Goal: Check status

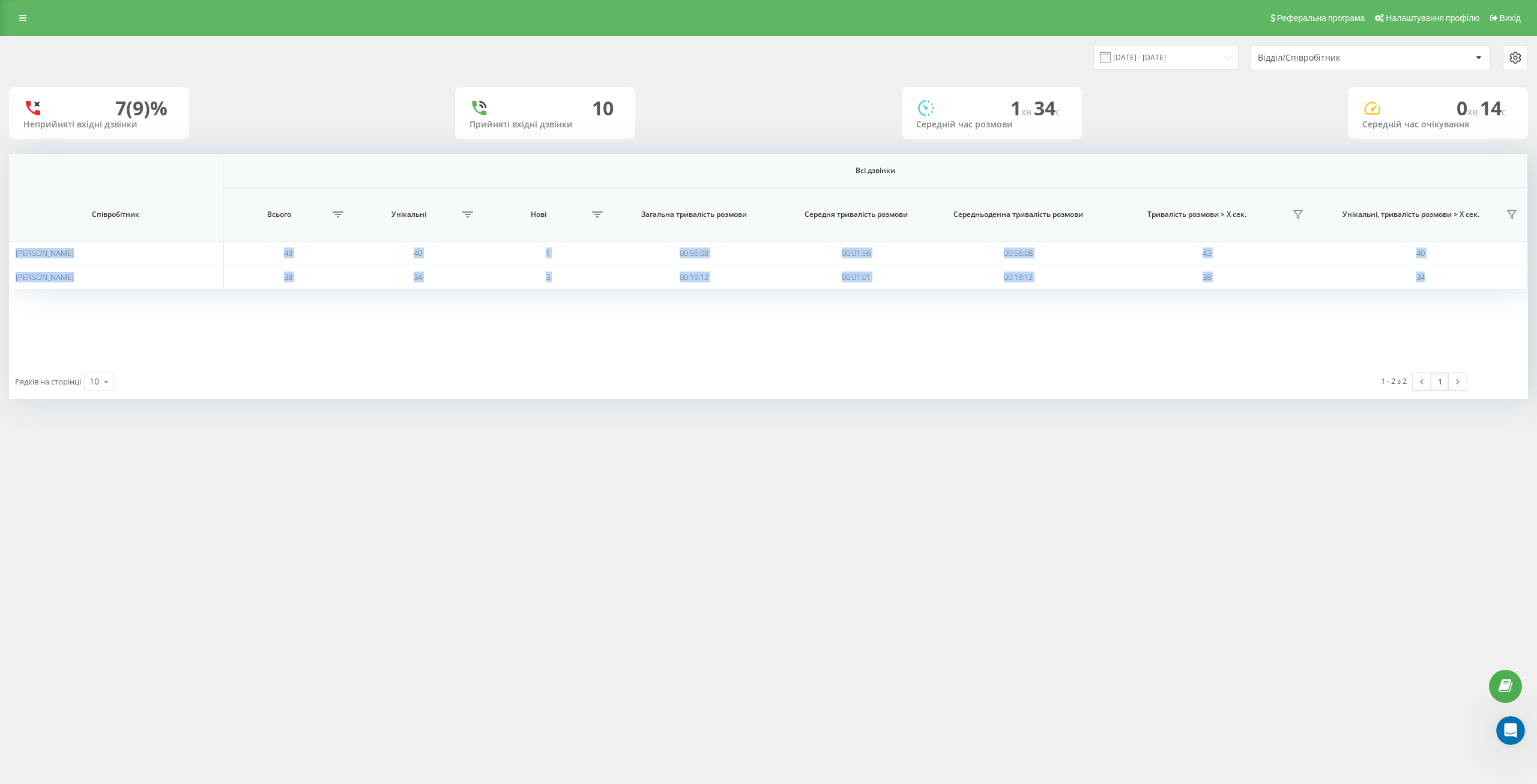
scroll to position [117, 0]
click at [1192, 58] on input "[DATE] - [DATE]" at bounding box center [1166, 57] width 145 height 23
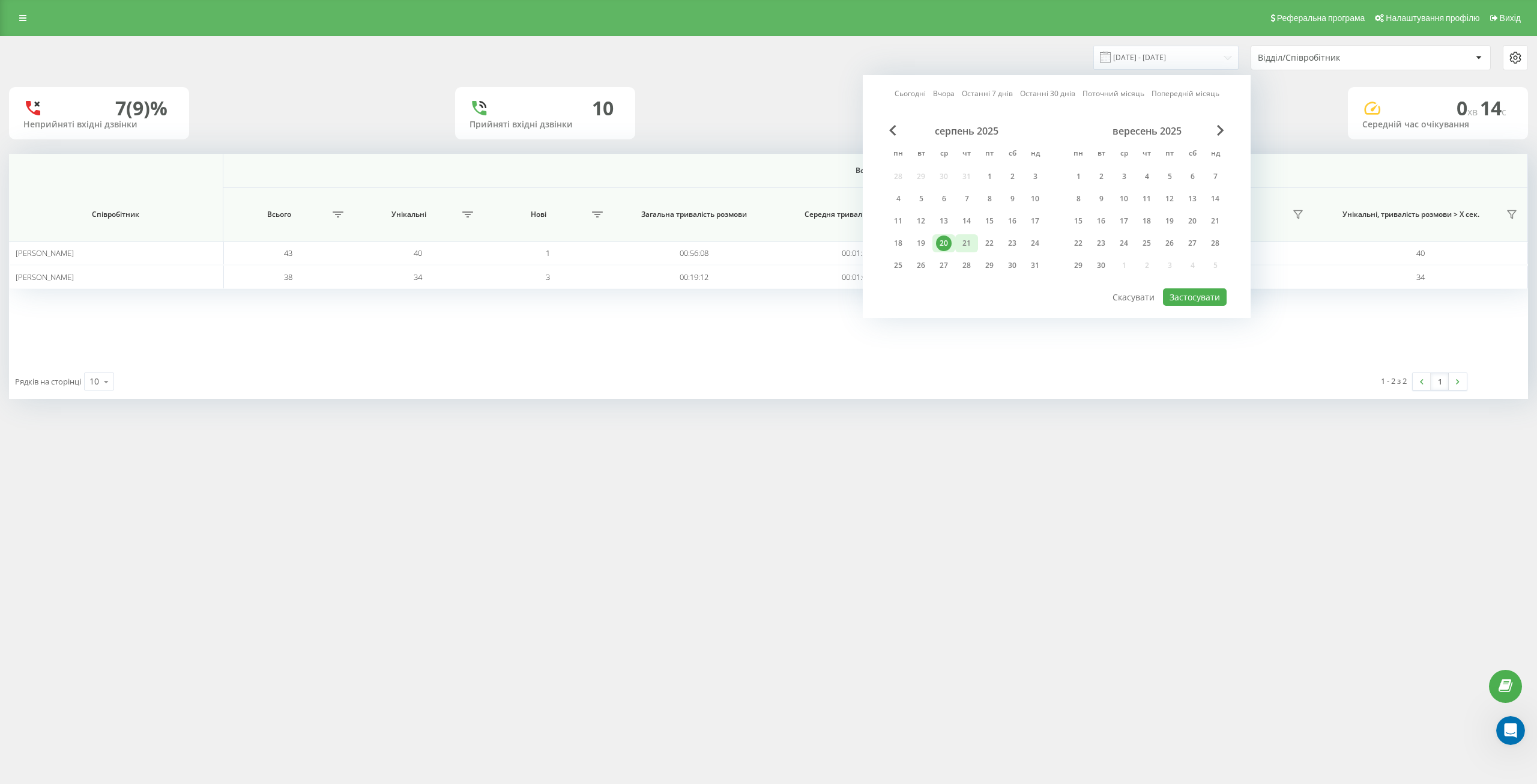
click at [968, 247] on div "21" at bounding box center [967, 243] width 16 height 16
click at [1183, 302] on button "Застосувати" at bounding box center [1195, 297] width 64 height 18
type input "[DATE] - [DATE]"
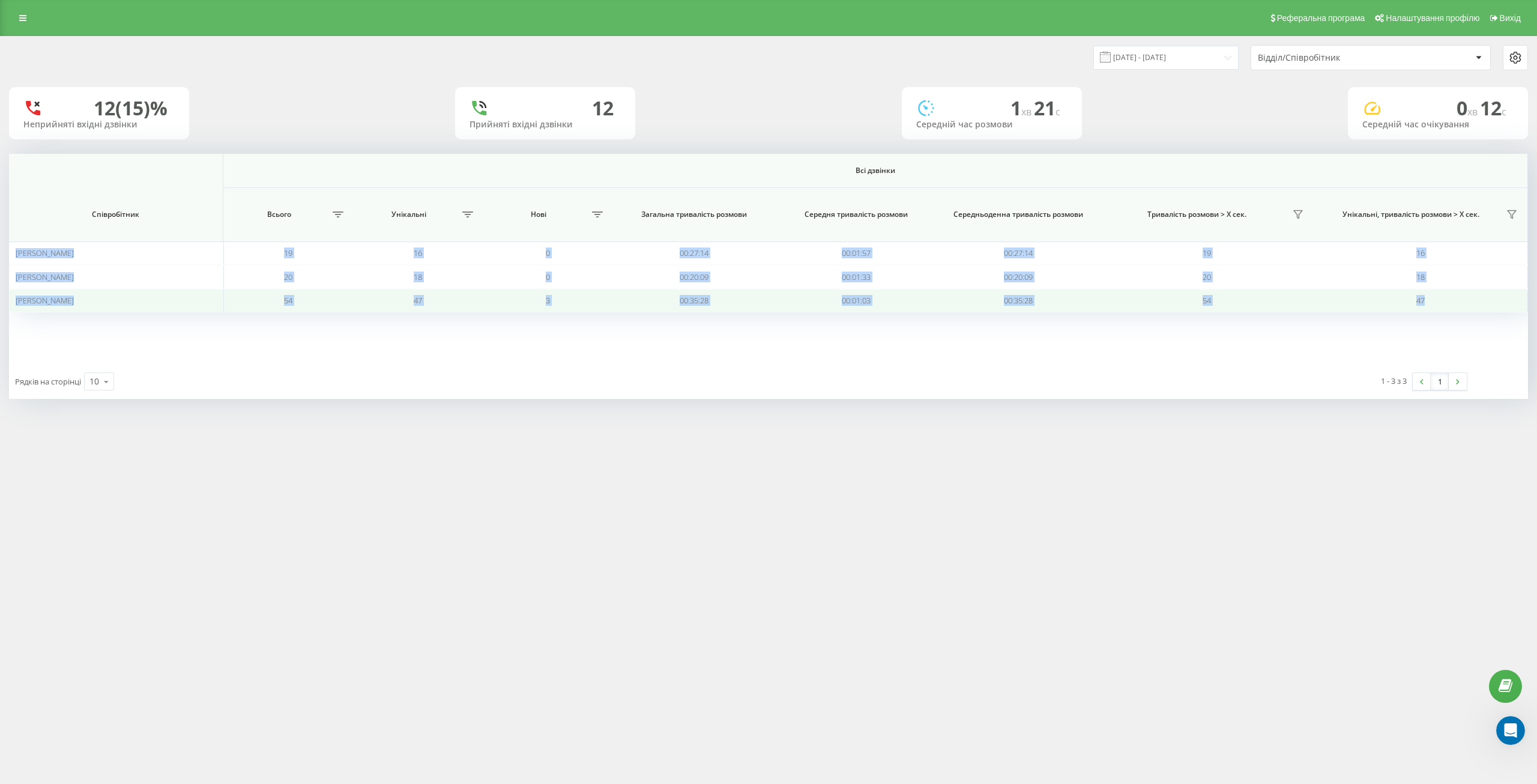
drag, startPoint x: 13, startPoint y: 253, endPoint x: 1433, endPoint y: 303, distance: 1420.9
click at [1433, 303] on tbody "[PERSON_NAME] 19 16 0 00:27:14 00:01:57 00:27:14 19 16 [PERSON_NAME] 20 18 0 00…" at bounding box center [769, 277] width 1519 height 71
copy tbody "[PERSON_NAME] 19 16 0 00:27:14 00:01:57 00:27:14 19 16 [PERSON_NAME] 20 18 0 00…"
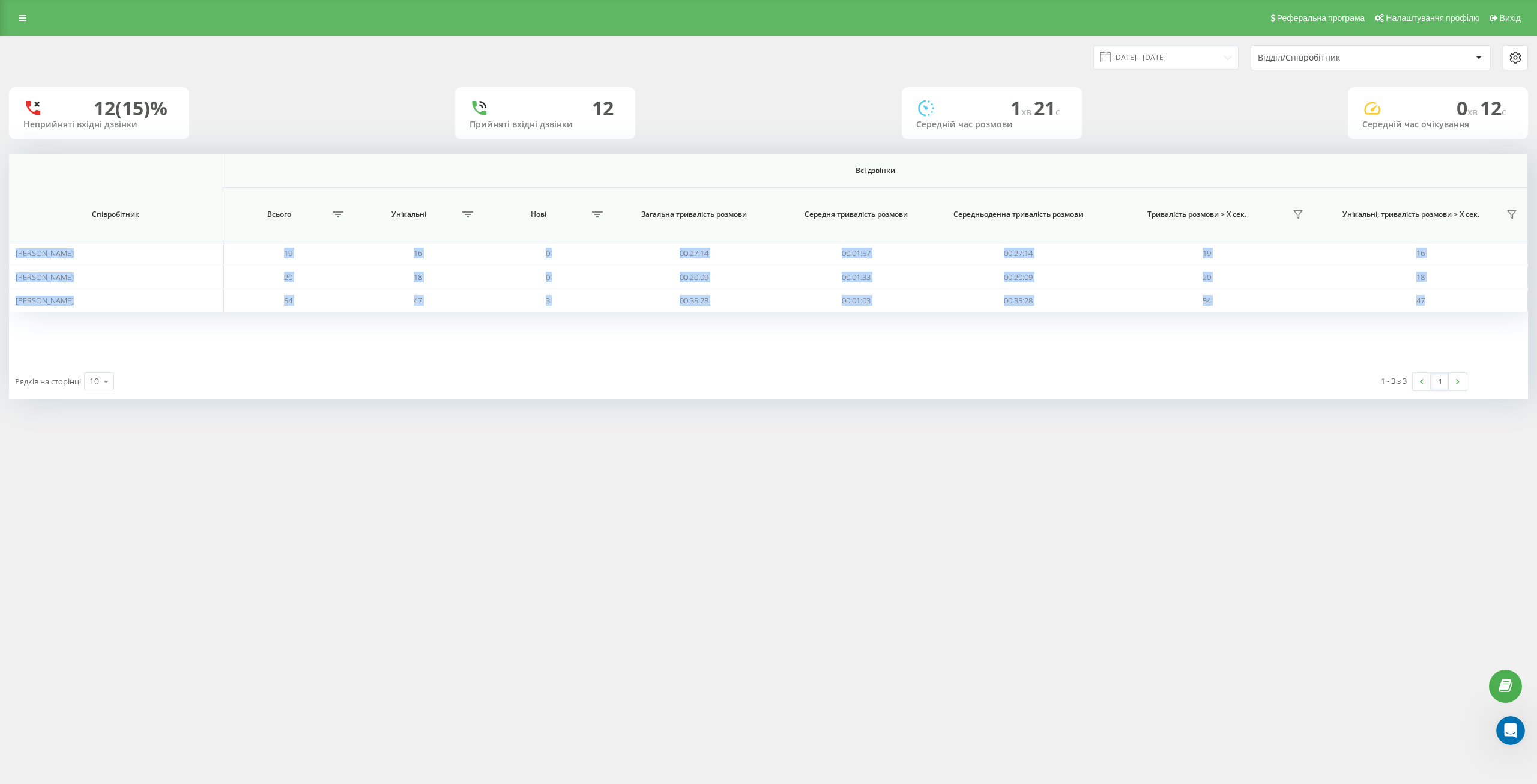
copy tbody "[PERSON_NAME] 19 16 0 00:27:14 00:01:57 00:27:14 19 16 [PERSON_NAME] 20 18 0 00…"
